Goal: Task Accomplishment & Management: Manage account settings

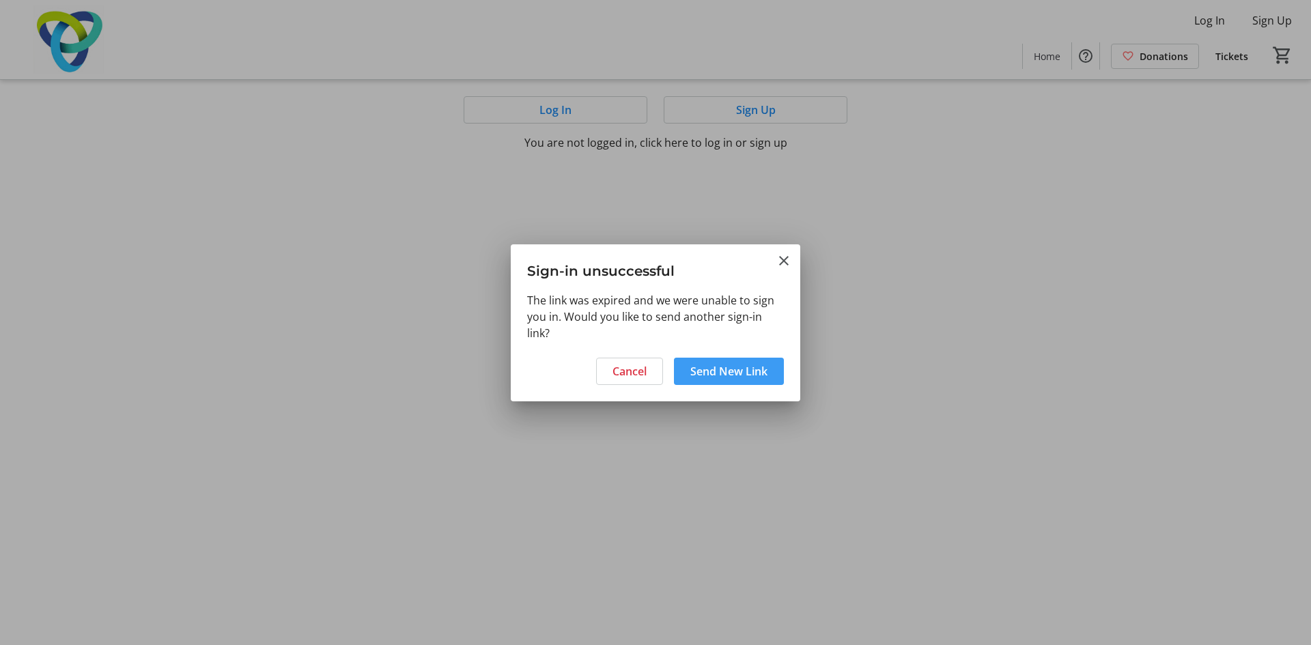
click at [713, 364] on span "Send New Link" at bounding box center [728, 371] width 77 height 16
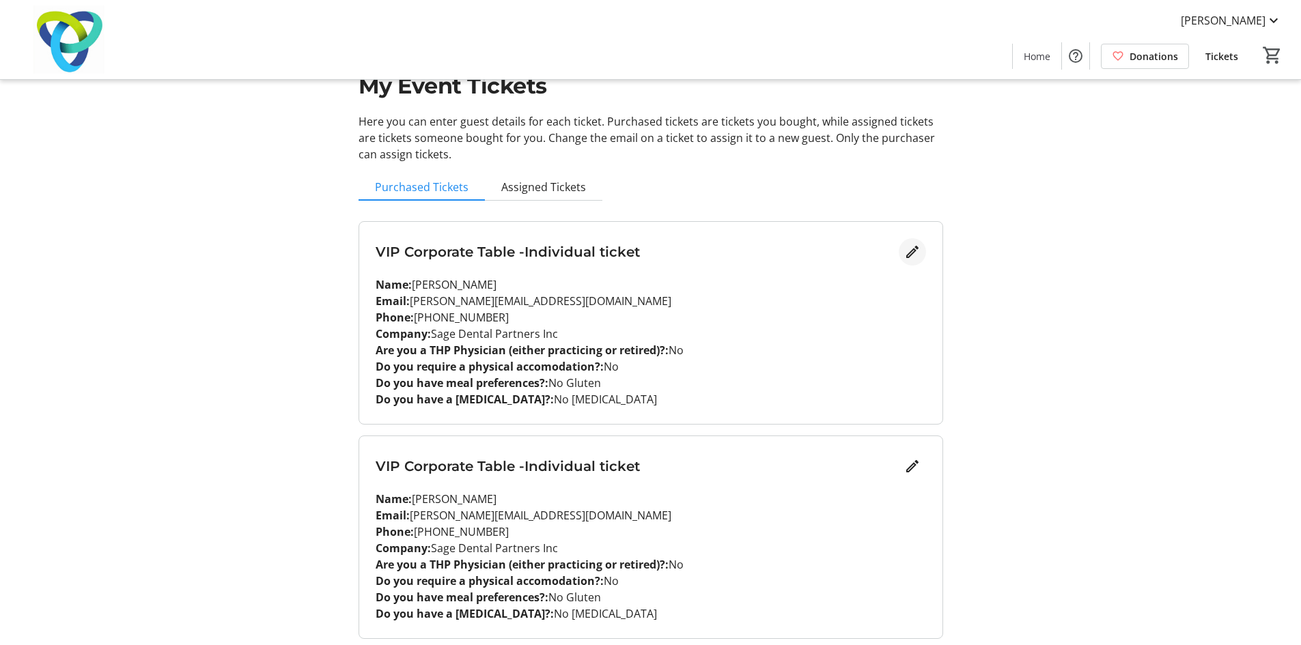
scroll to position [91, 0]
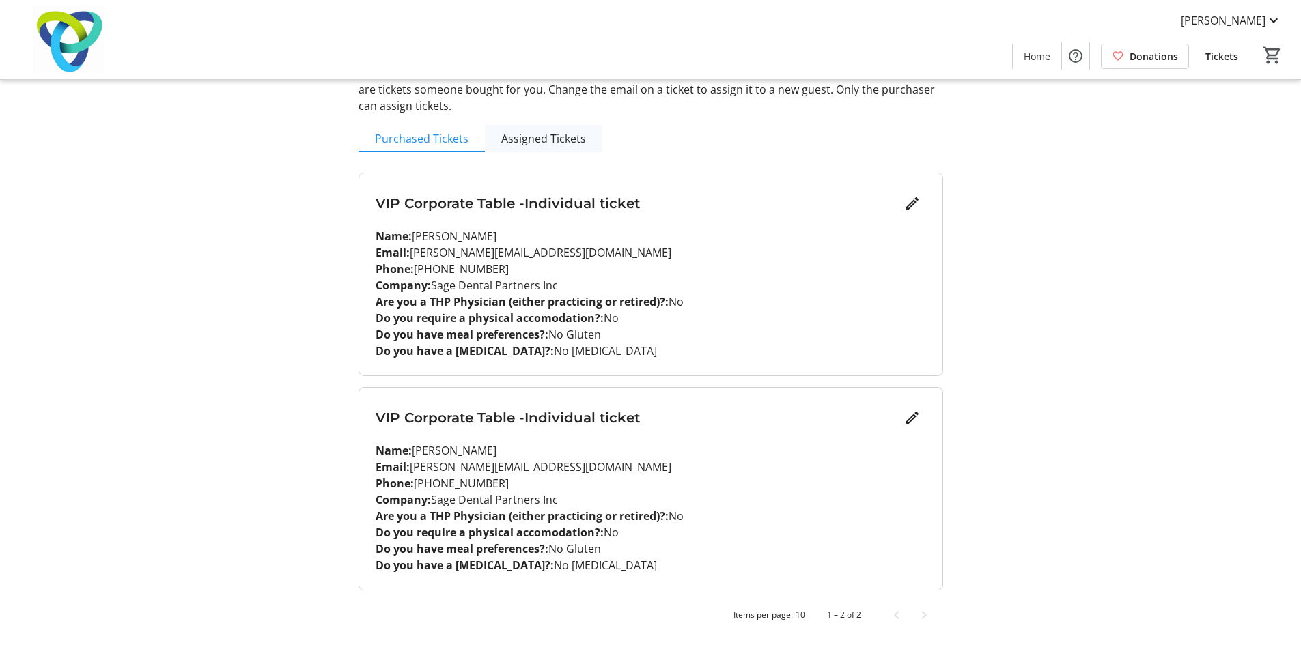
click at [530, 139] on span "Assigned Tickets" at bounding box center [543, 138] width 85 height 11
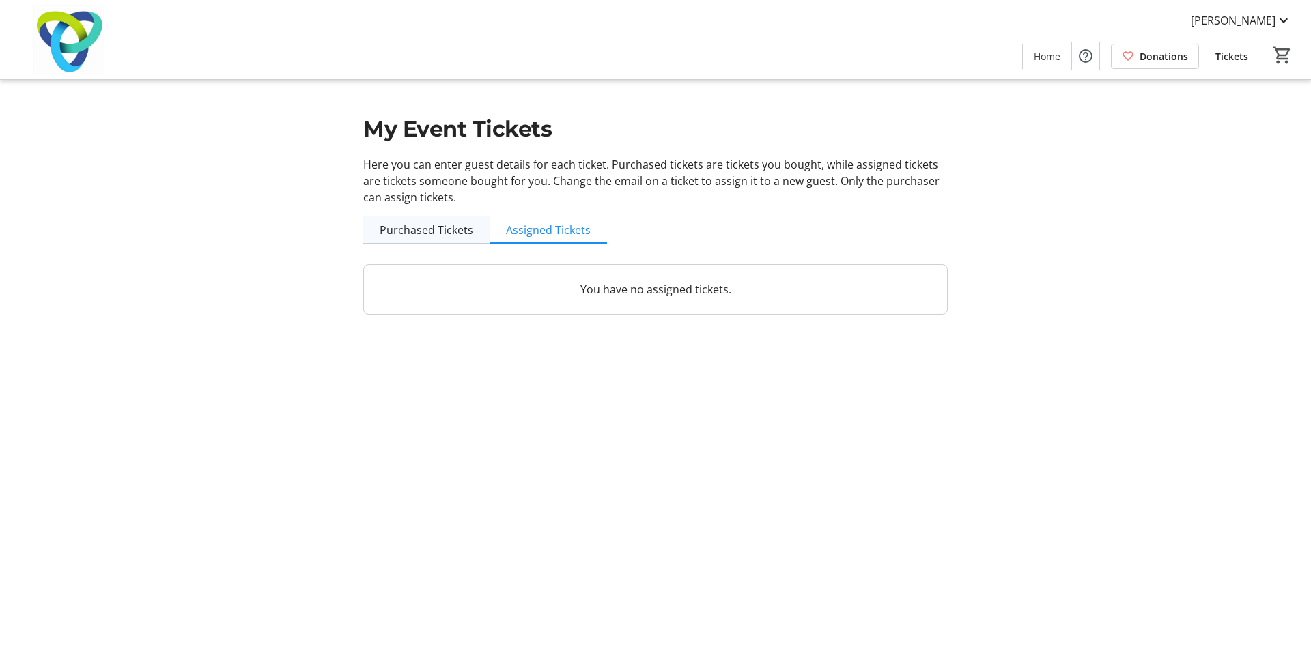
click at [447, 236] on span "Purchased Tickets" at bounding box center [427, 230] width 94 height 11
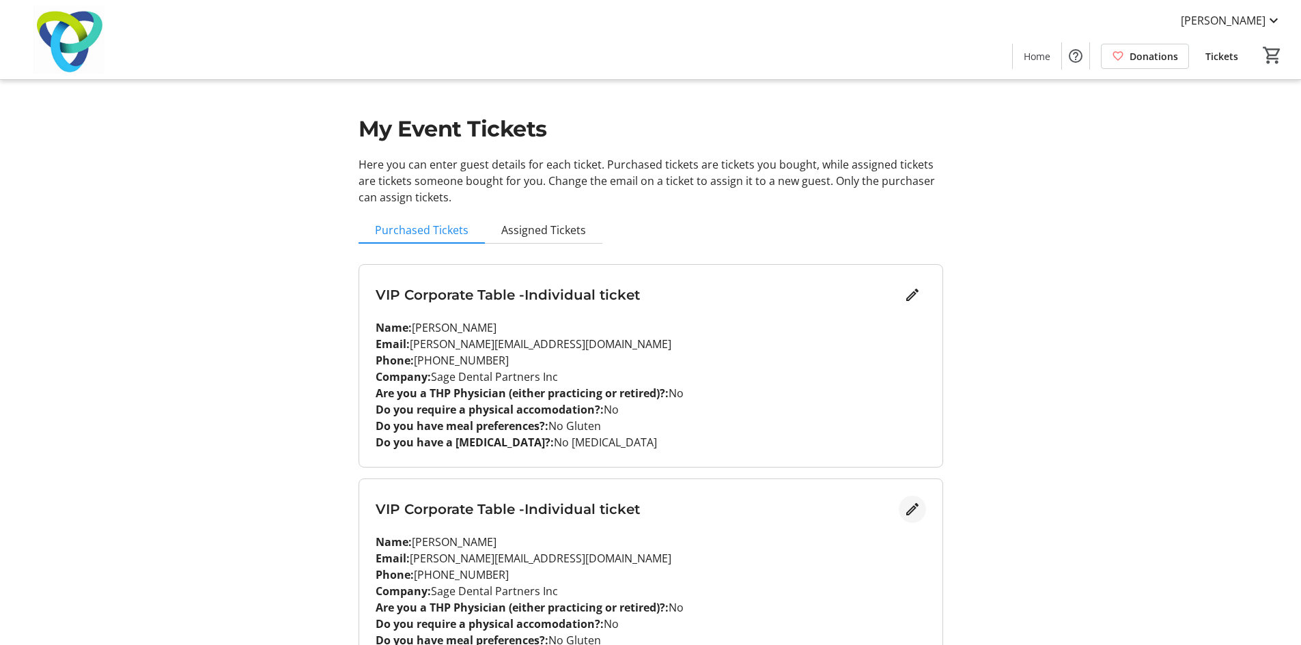
click at [917, 507] on mat-icon "Edit" at bounding box center [912, 509] width 16 height 16
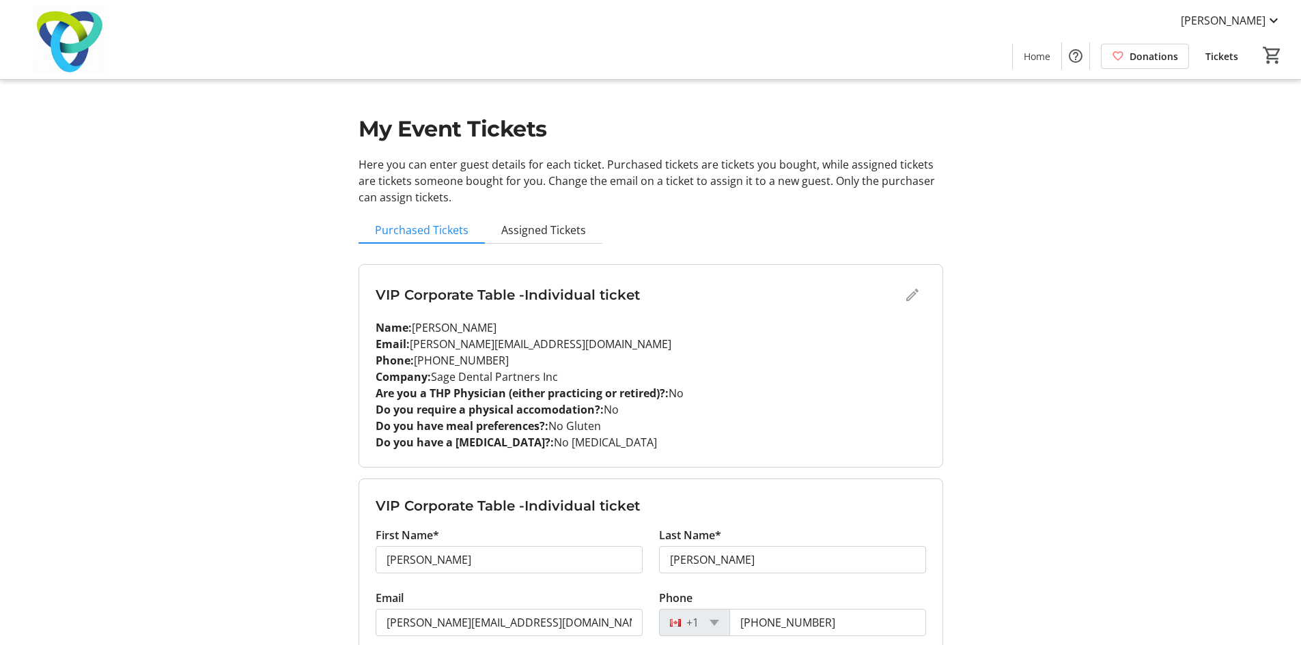
click at [911, 297] on div "VIP Corporate Table -Individual ticket" at bounding box center [651, 294] width 550 height 27
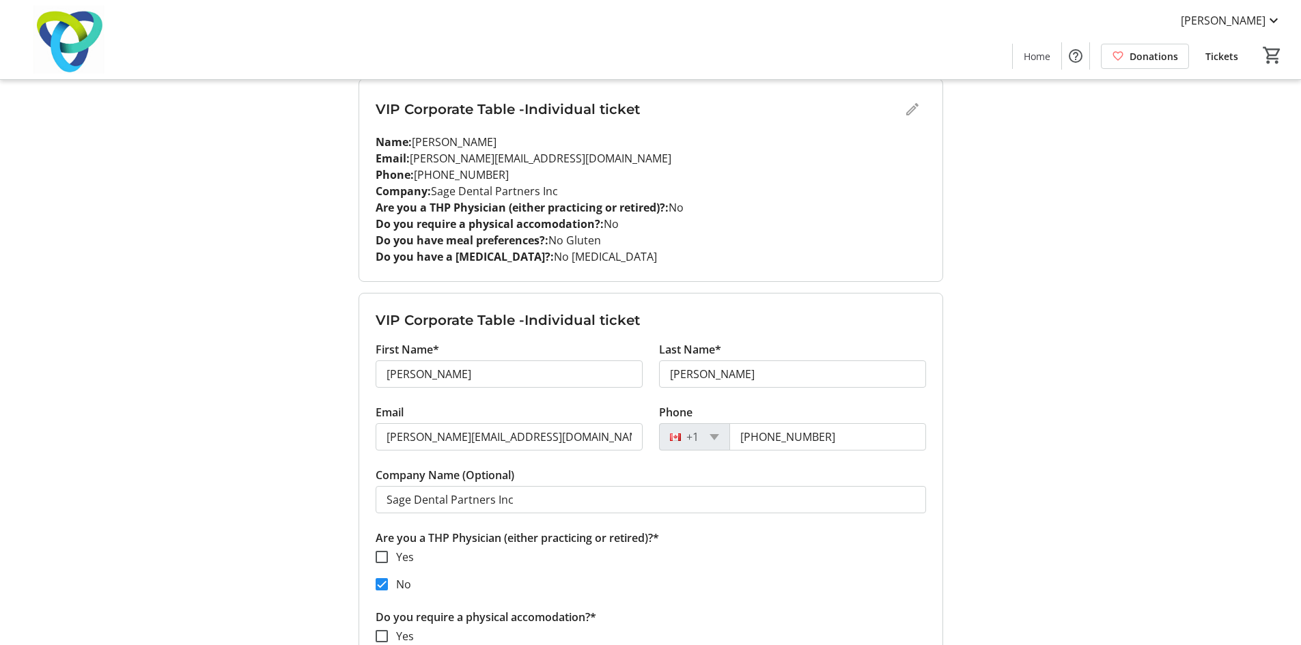
scroll to position [205, 0]
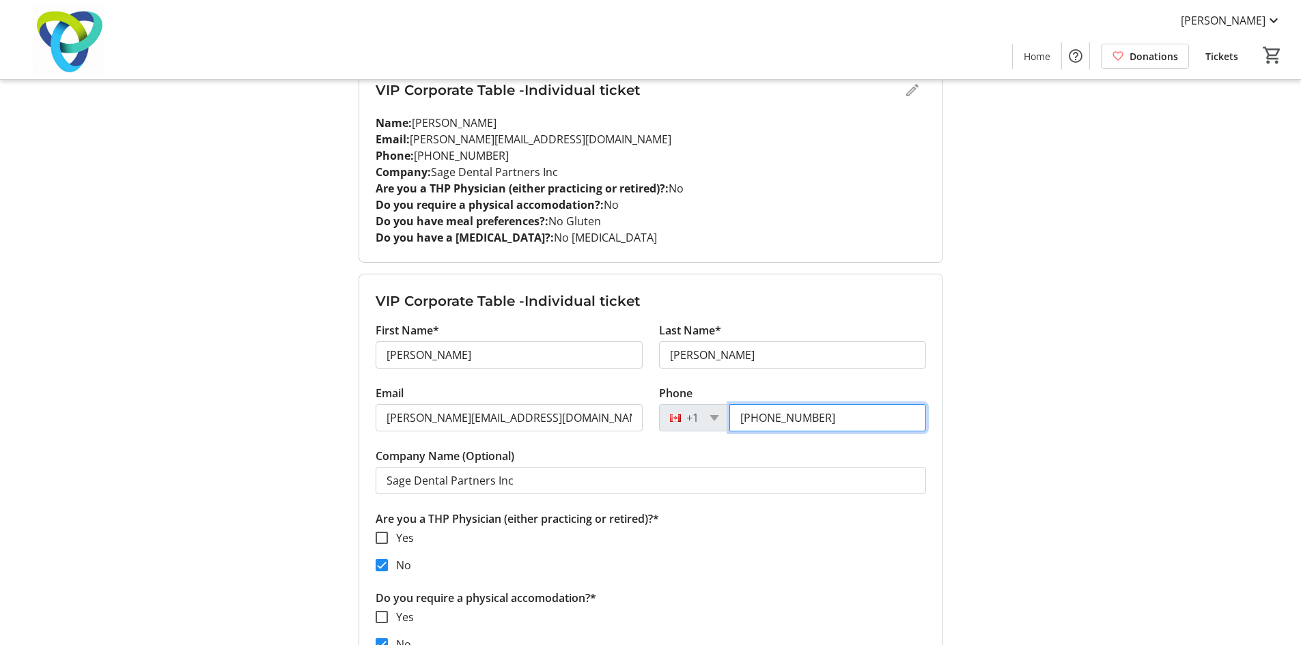
drag, startPoint x: 840, startPoint y: 416, endPoint x: 703, endPoint y: 419, distance: 137.9
click at [703, 419] on div "[PHONE_NUMBER]" at bounding box center [792, 417] width 267 height 27
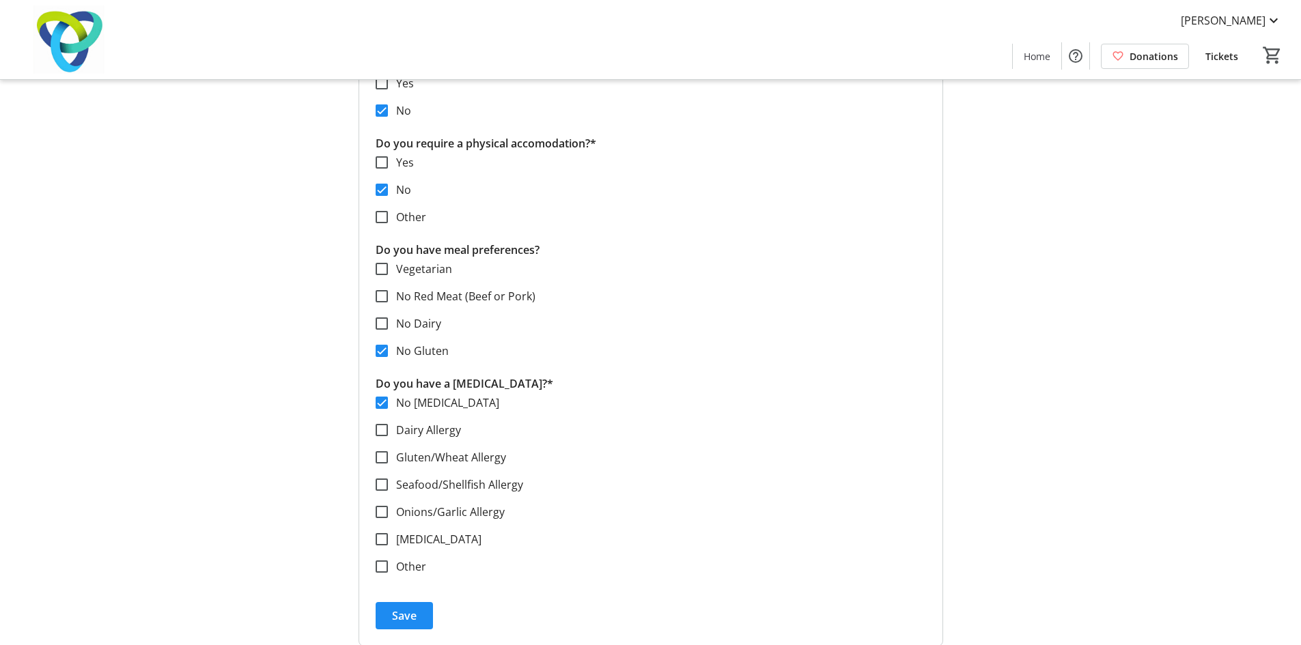
scroll to position [716, 0]
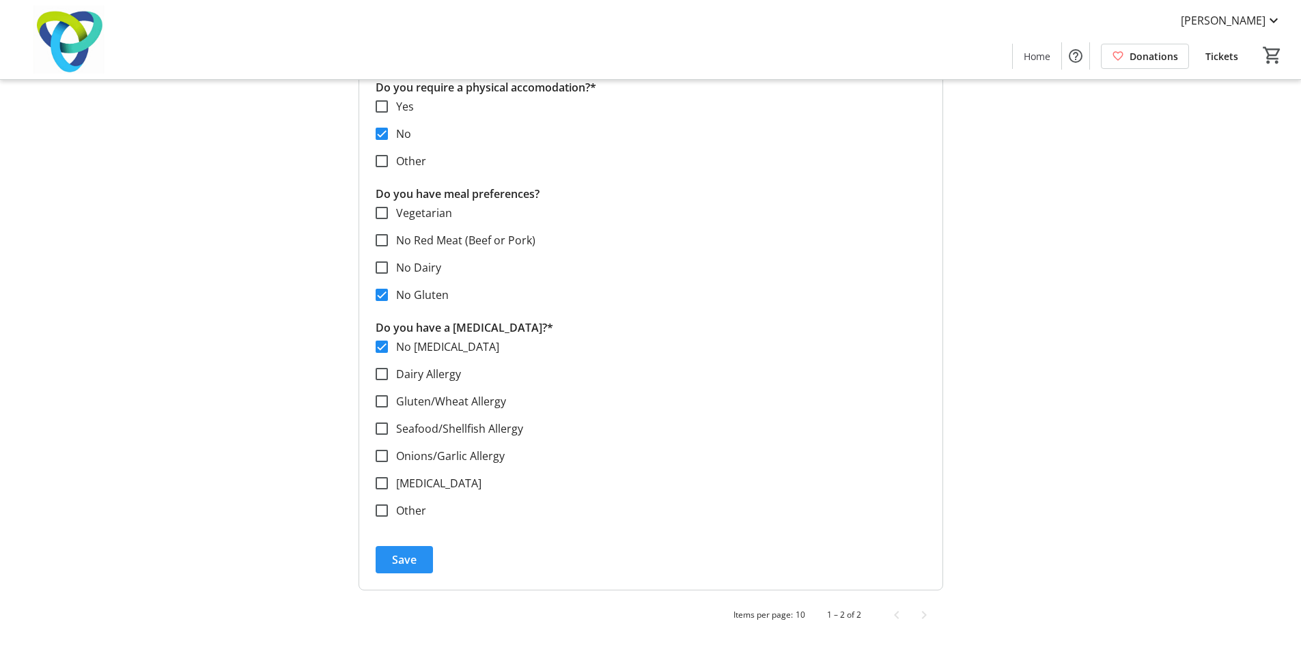
type input "[PHONE_NUMBER]"
click at [414, 554] on span "Save" at bounding box center [404, 560] width 25 height 16
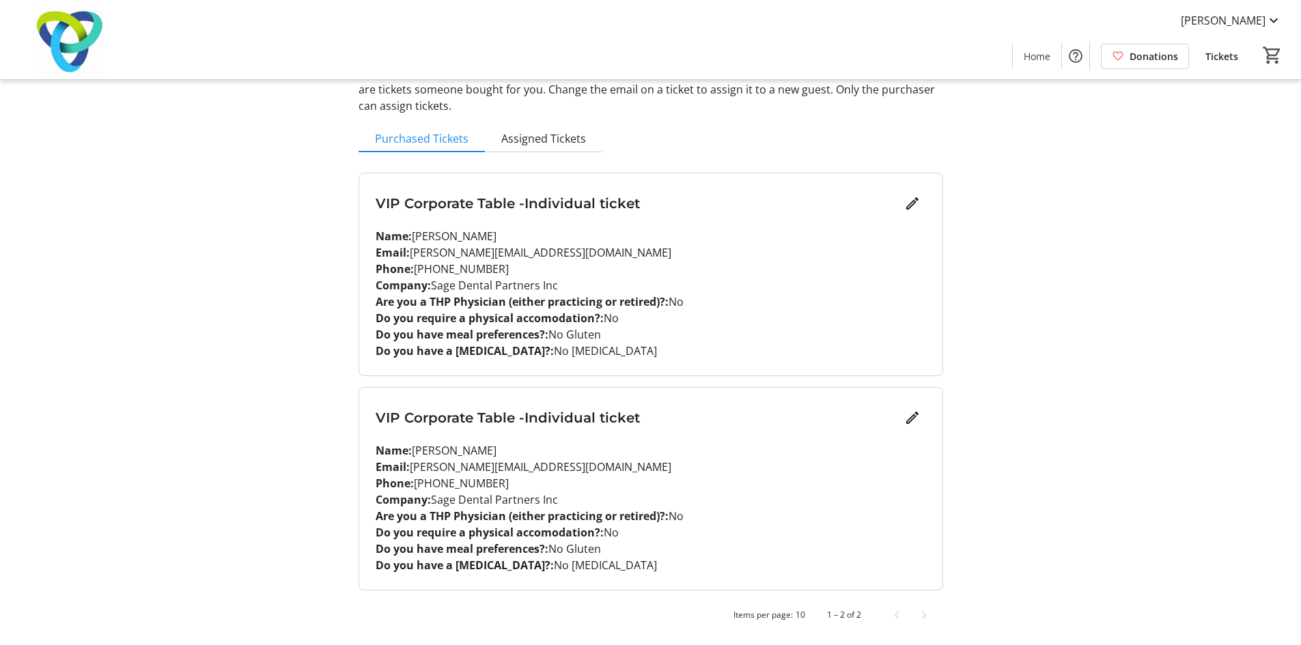
scroll to position [91, 0]
click at [917, 200] on mat-icon "Edit" at bounding box center [912, 203] width 16 height 16
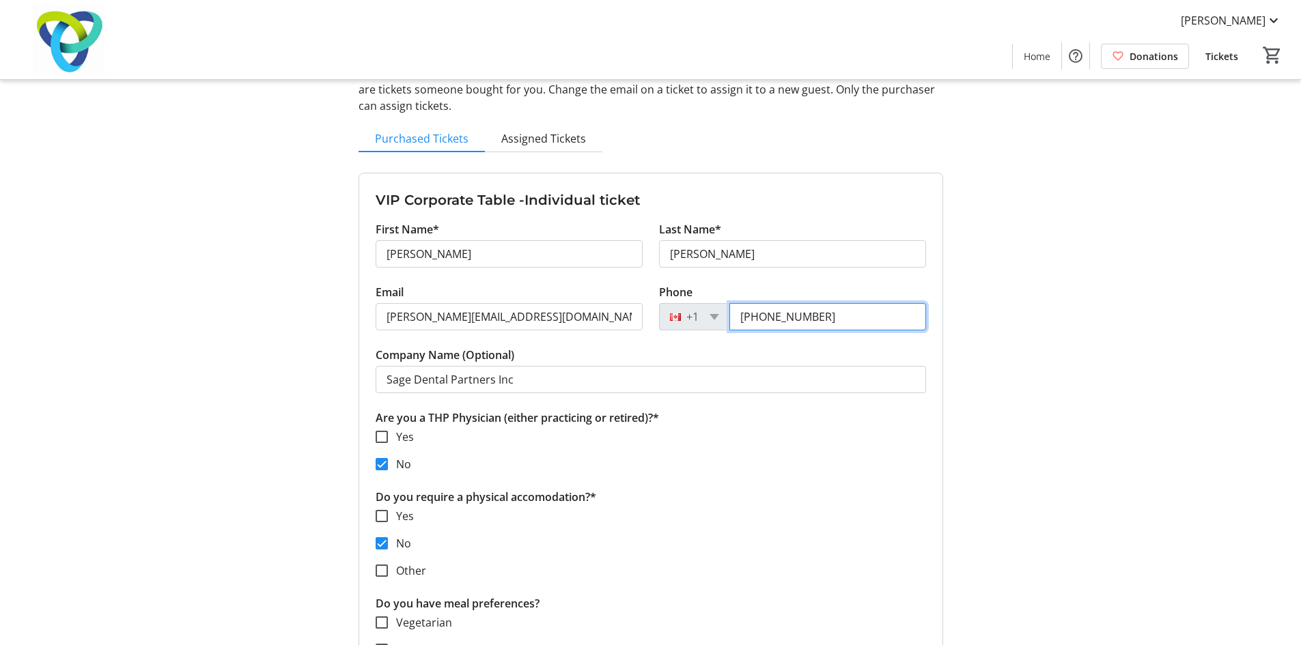
drag, startPoint x: 617, startPoint y: 320, endPoint x: 612, endPoint y: 280, distance: 39.8
click at [580, 315] on div "Email [PERSON_NAME][EMAIL_ADDRESS][DOMAIN_NAME] Phone [PHONE_NUMBER]" at bounding box center [650, 315] width 567 height 63
type input "6"
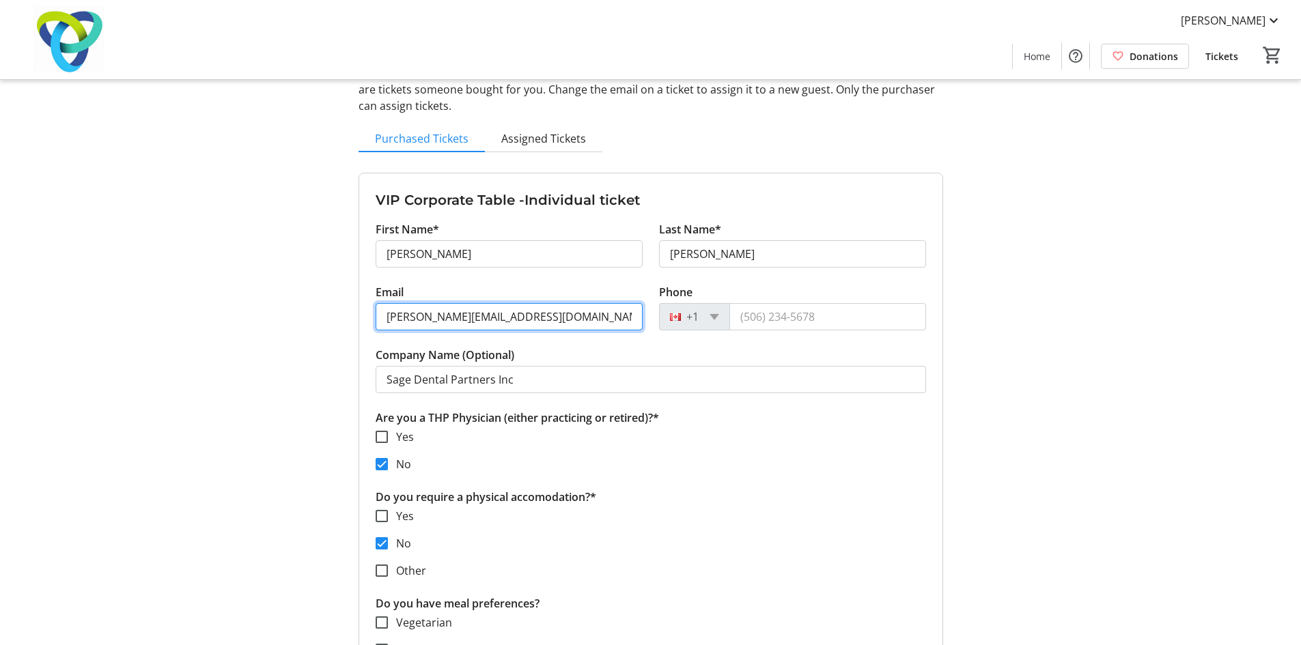
drag, startPoint x: 554, startPoint y: 320, endPoint x: 77, endPoint y: 303, distance: 476.8
click at [76, 303] on tr-design-standard-layout-narrow "My Event Tickets Here you can enter guest details for each ticket. Purchased ti…" at bounding box center [650, 589] width 1301 height 1361
paste input "[EMAIL_ADDRESS][DOMAIN_NAME]"
type input "[EMAIL_ADDRESS][DOMAIN_NAME]"
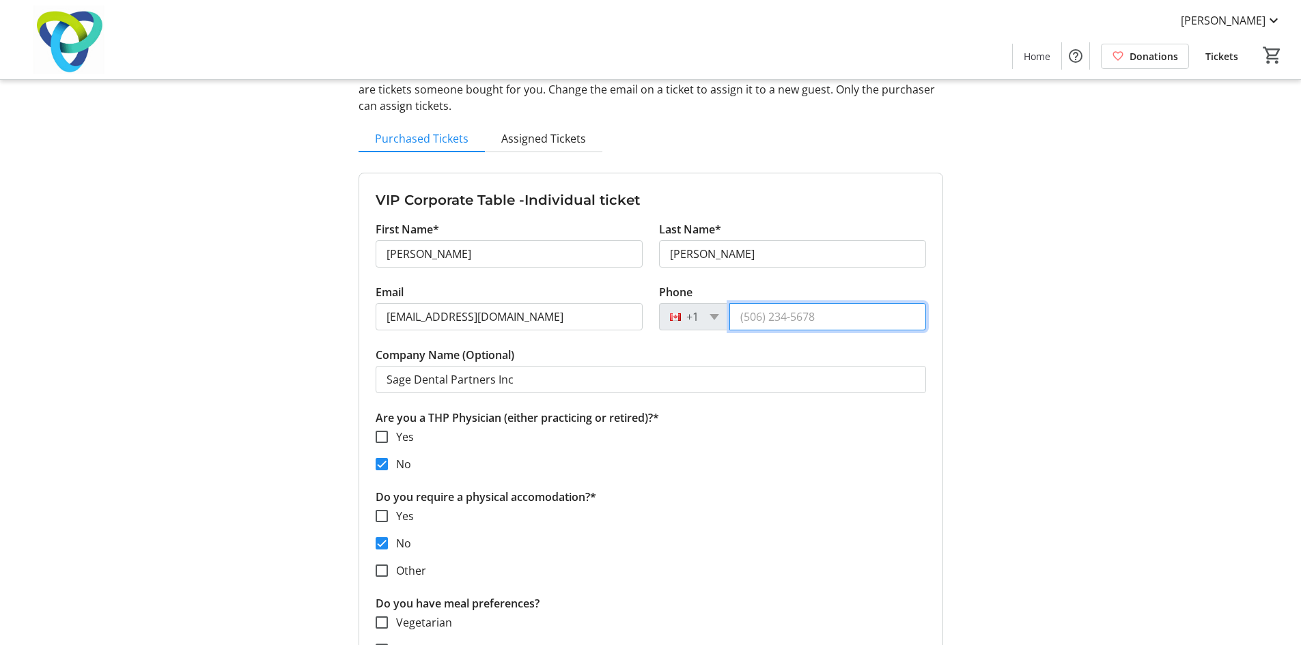
click at [808, 310] on input "Phone" at bounding box center [827, 316] width 197 height 27
click at [845, 317] on input "[PHONE_NUMBER]" at bounding box center [827, 316] width 197 height 27
type input "[PHONE_NUMBER]"
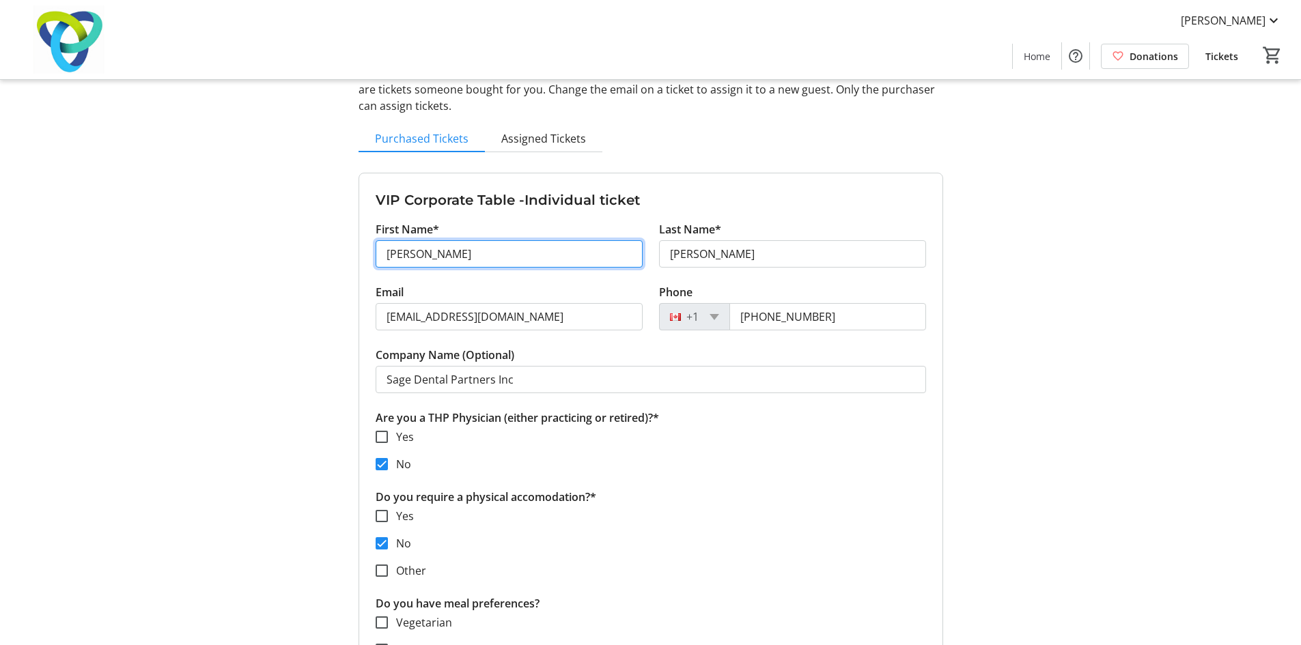
click at [569, 257] on input "[PERSON_NAME]" at bounding box center [509, 253] width 267 height 27
drag, startPoint x: 561, startPoint y: 250, endPoint x: 0, endPoint y: 187, distance: 564.7
click at [0, 203] on tr-design-standard-layout-narrow "My Event Tickets Here you can enter guest details for each ticket. Purchased ti…" at bounding box center [650, 589] width 1301 height 1361
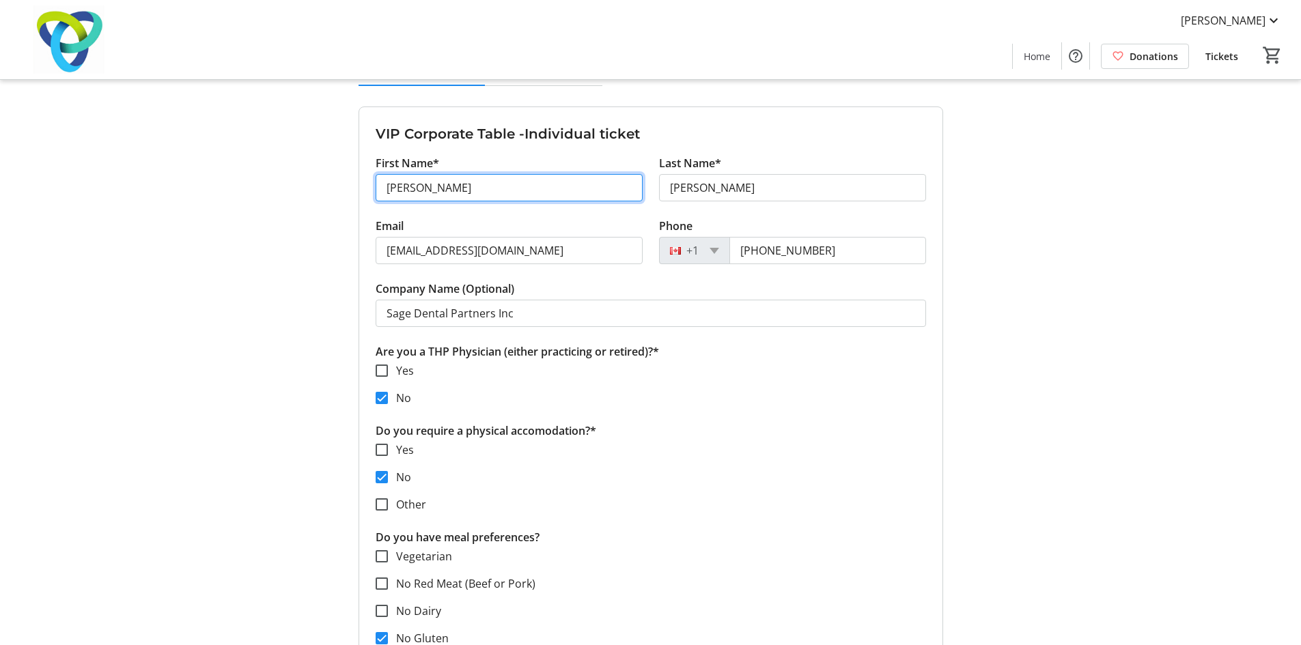
scroll to position [228, 0]
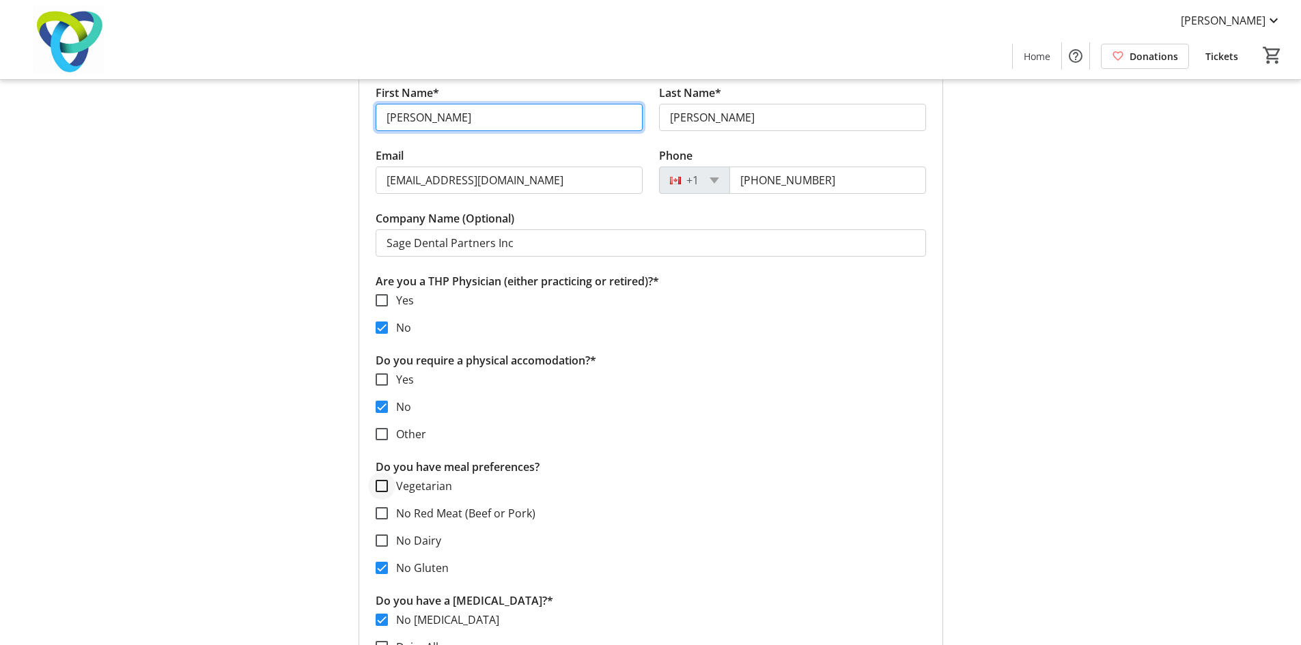
type input "[PERSON_NAME]"
click at [378, 488] on input "Vegetarian" at bounding box center [382, 486] width 12 height 12
checkbox input "true"
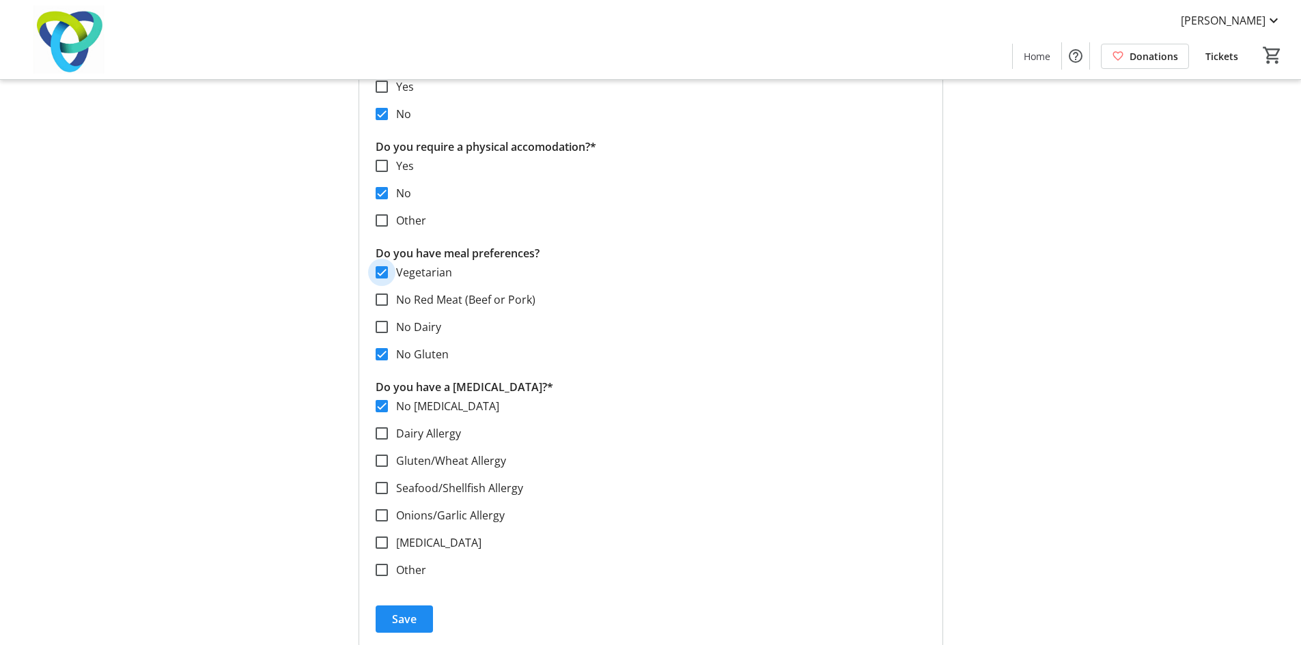
scroll to position [501, 0]
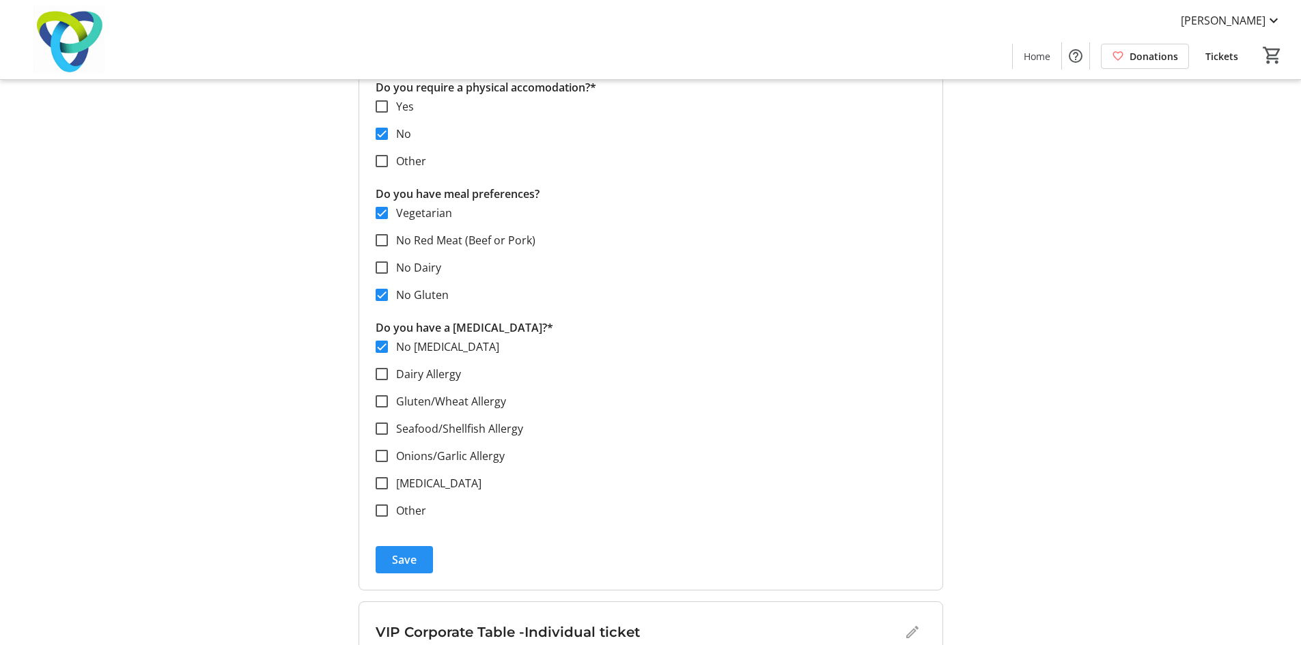
click at [413, 558] on span "Save" at bounding box center [404, 560] width 25 height 16
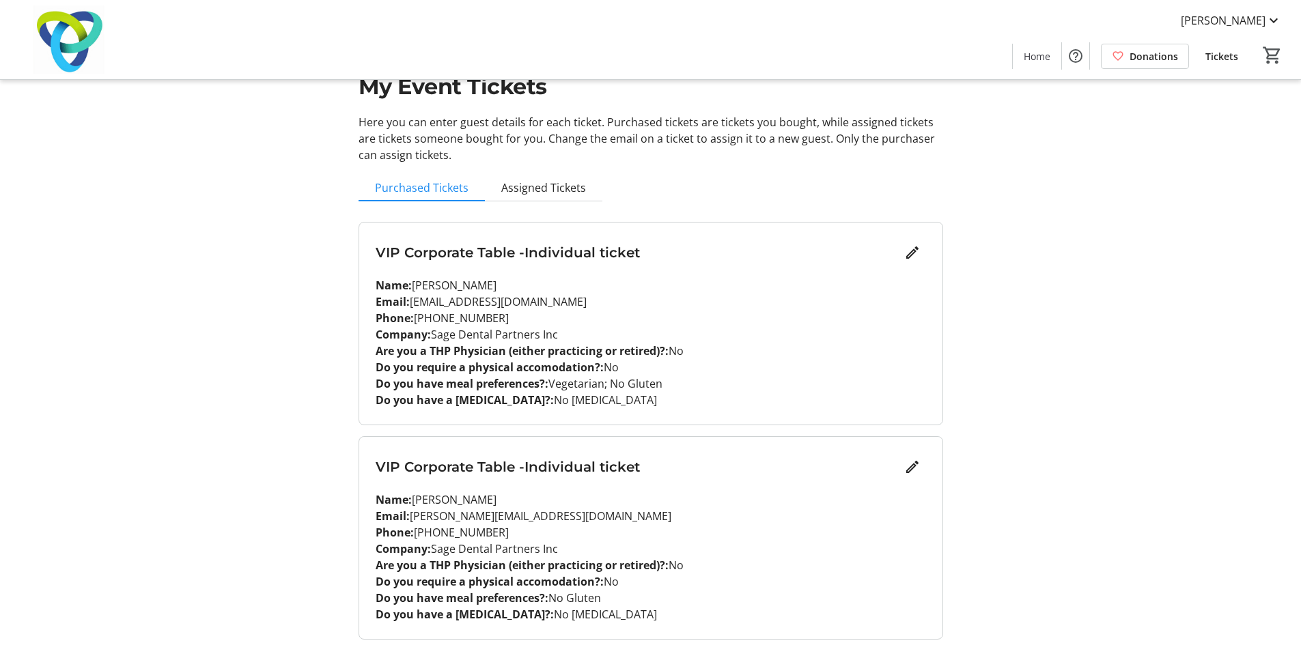
scroll to position [91, 0]
